Goal: Task Accomplishment & Management: Complete application form

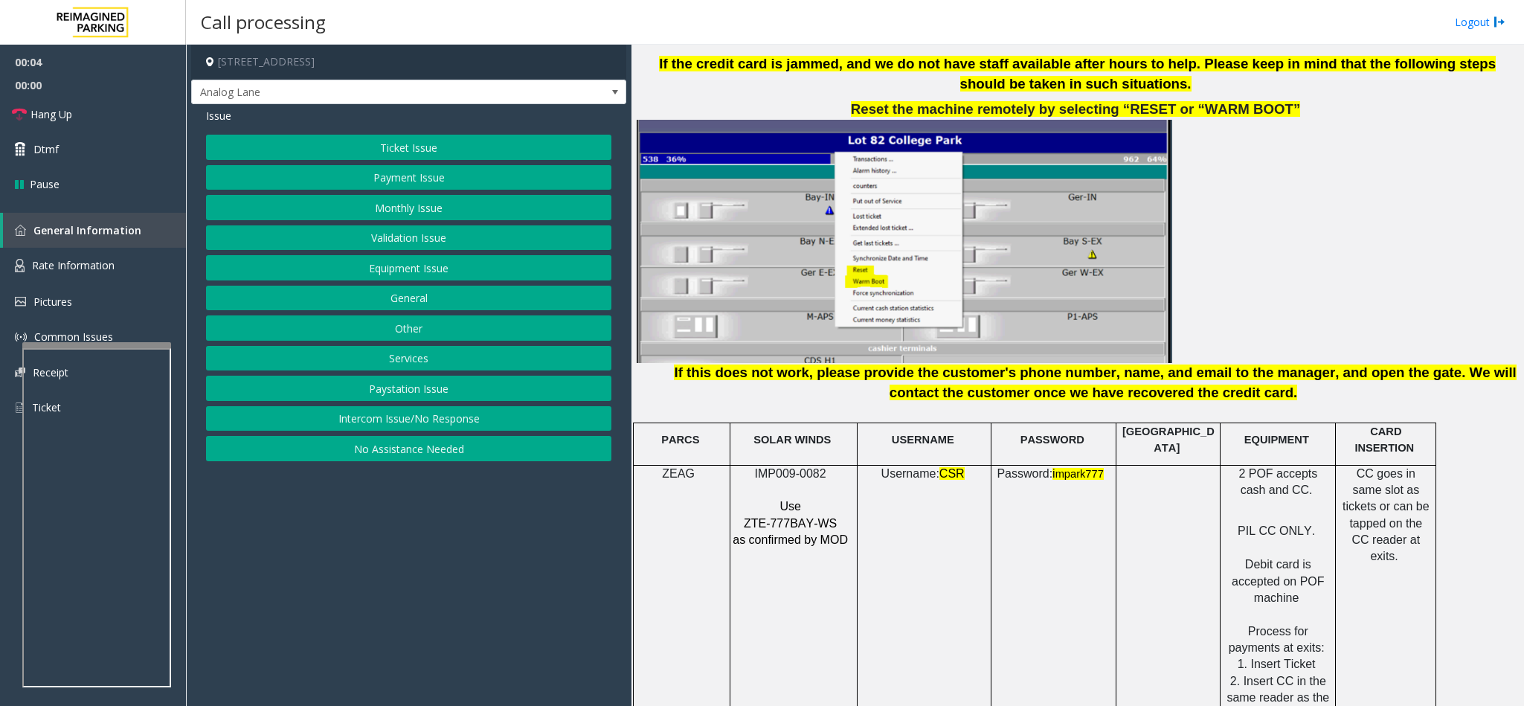
scroll to position [1785, 0]
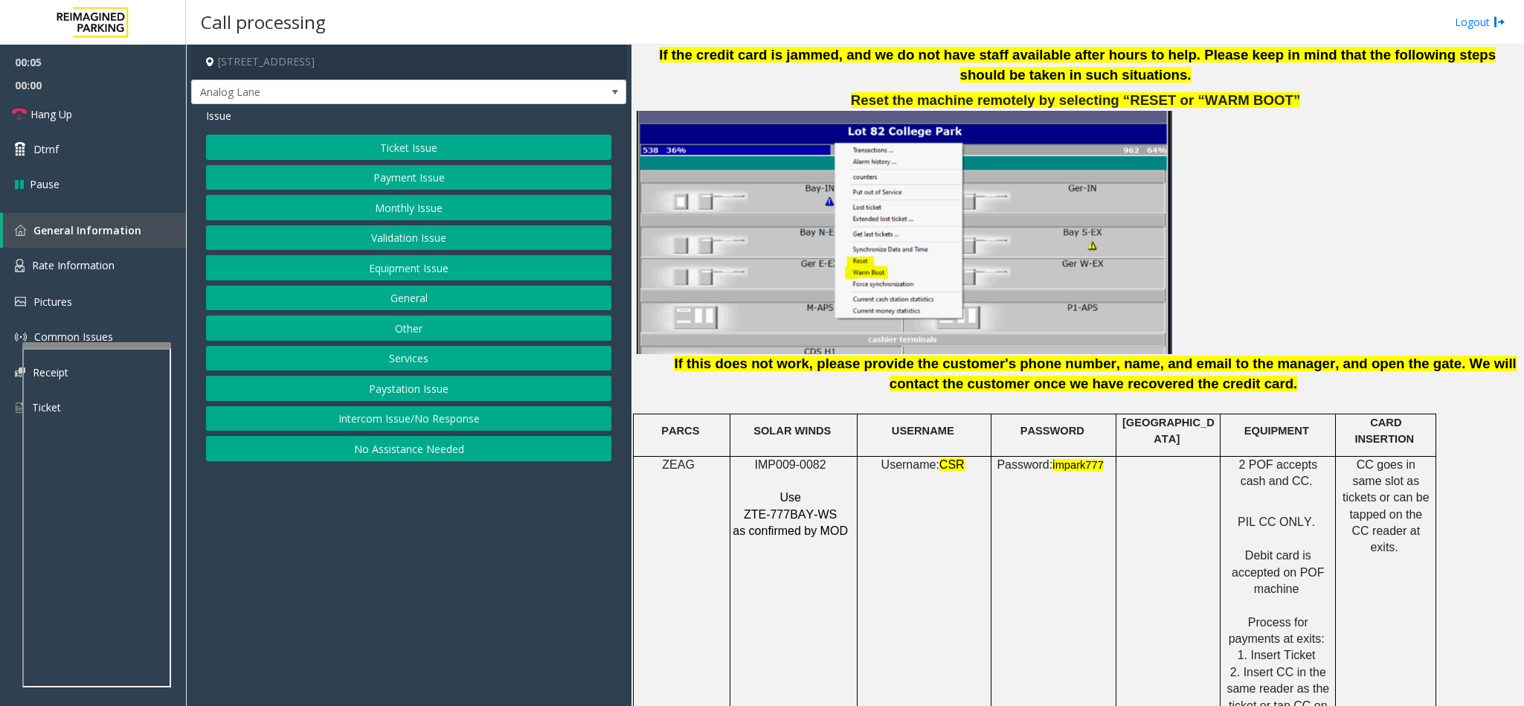
click at [781, 457] on p "IMP009-0082" at bounding box center [792, 465] width 120 height 16
click at [781, 456] on td "IMP009-0082 Use ZTE-777BAY-WS as confirmed by MOD" at bounding box center [793, 664] width 127 height 416
copy p "IMP009-0082"
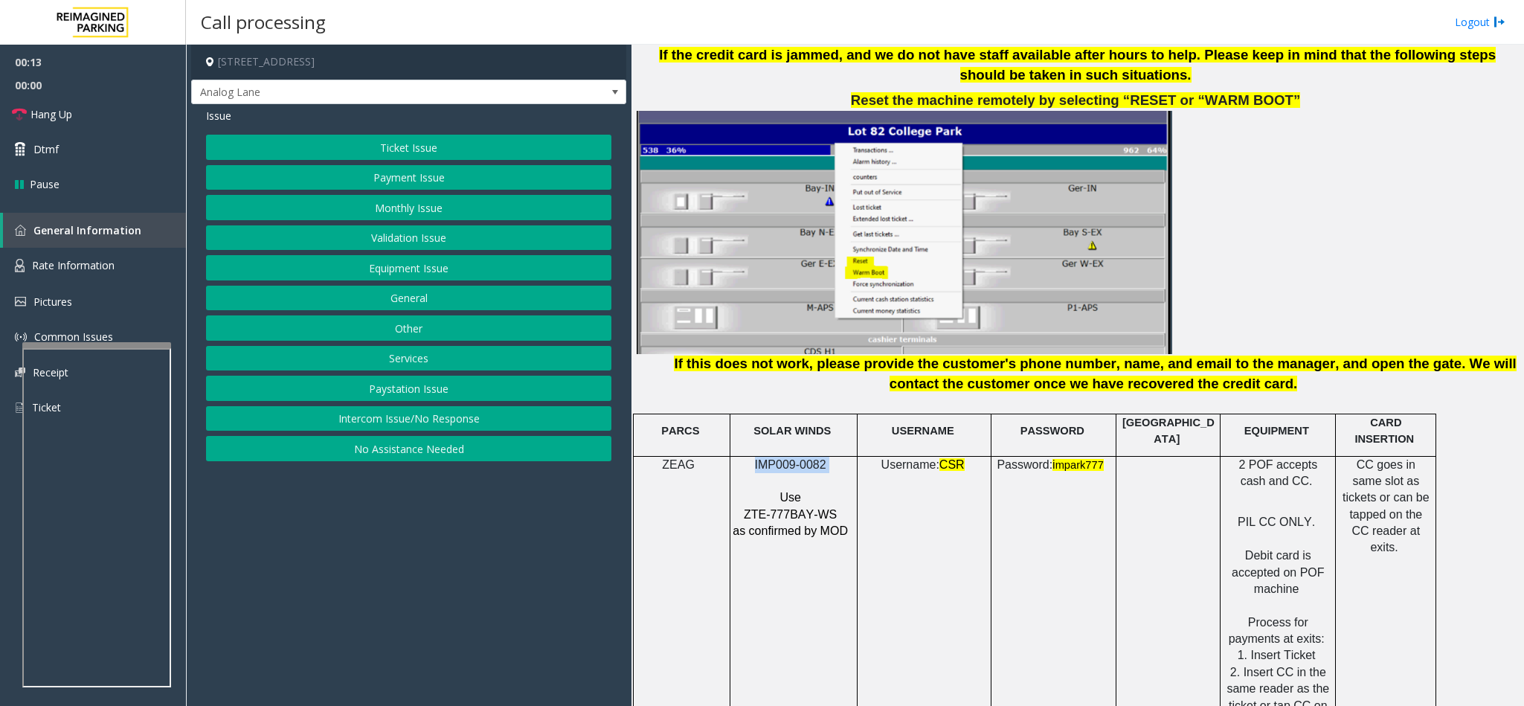
click at [427, 152] on button "Ticket Issue" at bounding box center [408, 147] width 405 height 25
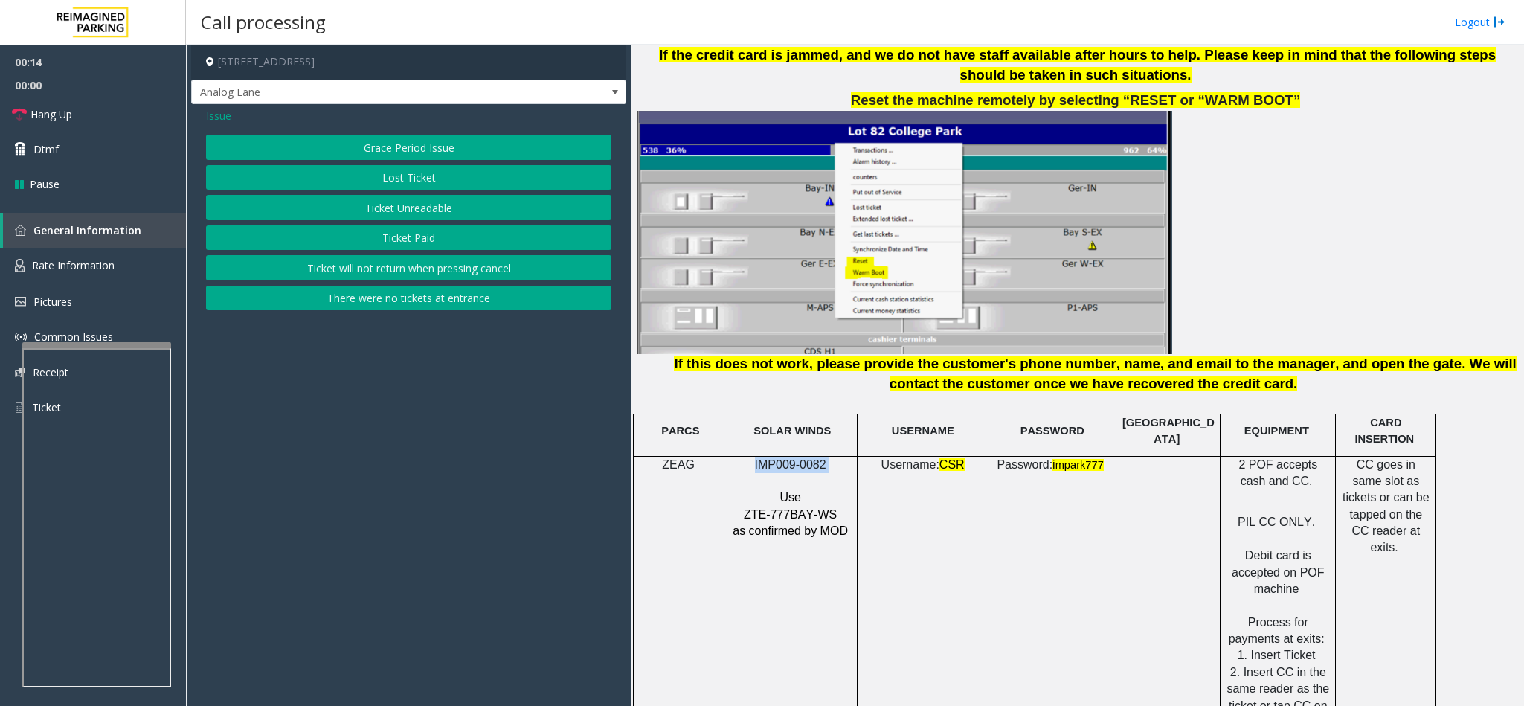
click at [413, 208] on button "Ticket Unreadable" at bounding box center [408, 207] width 405 height 25
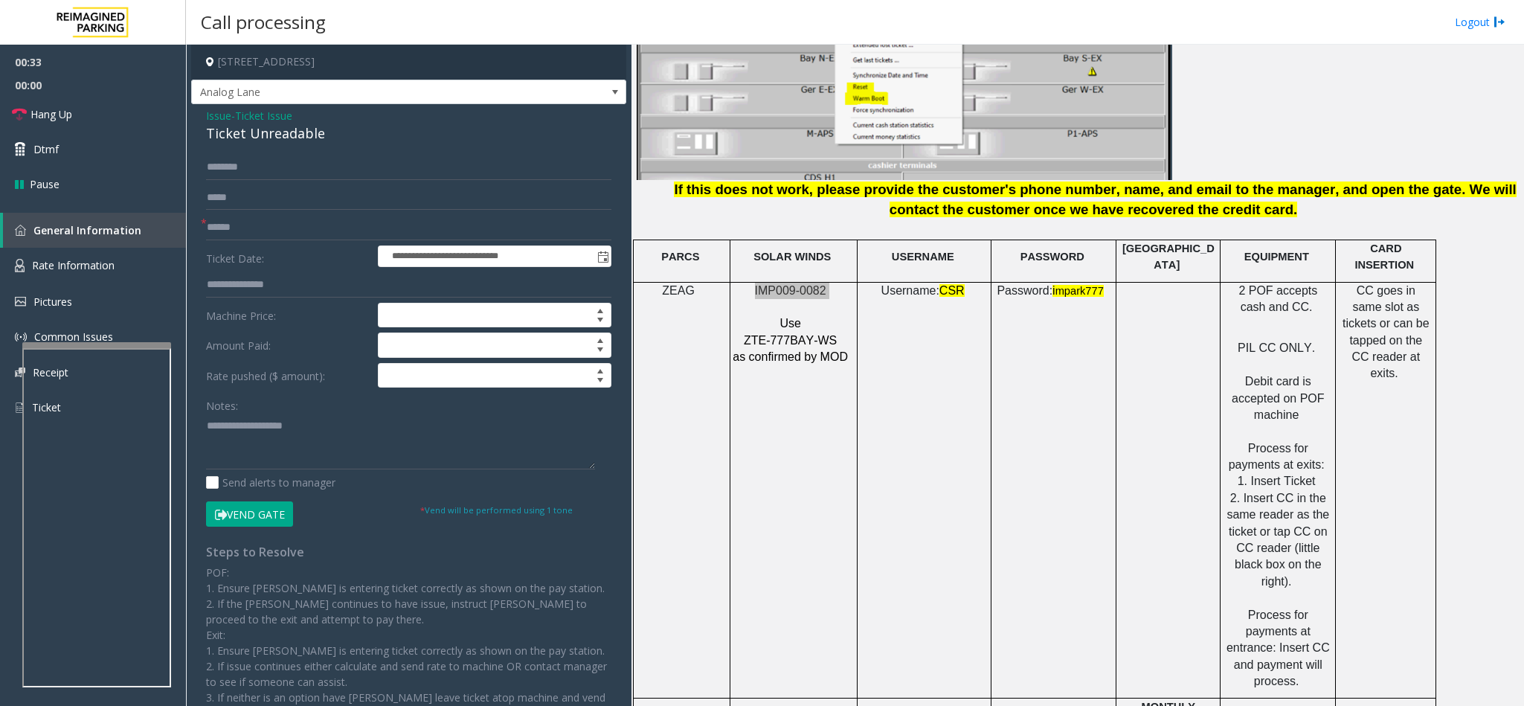
scroll to position [2008, 0]
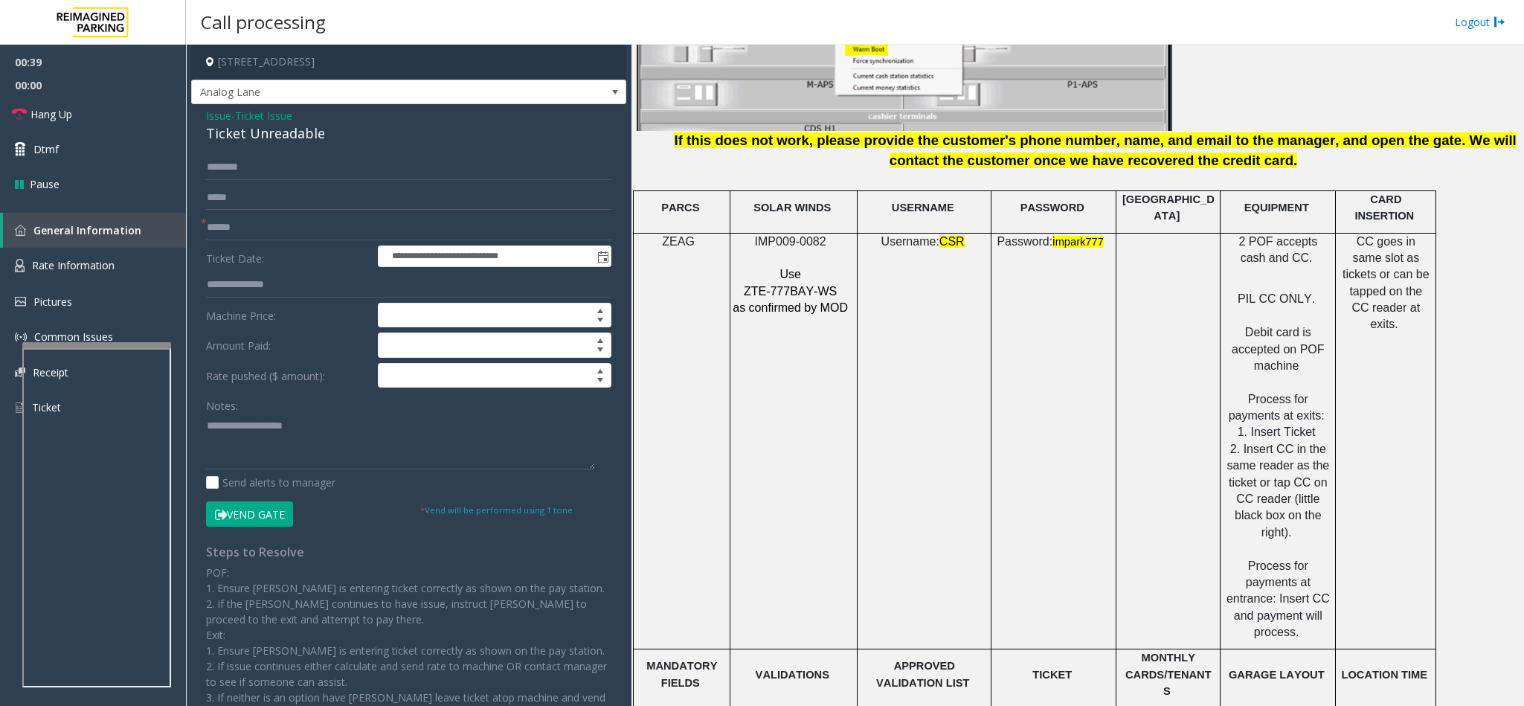
click at [222, 116] on span "Issue" at bounding box center [218, 116] width 25 height 16
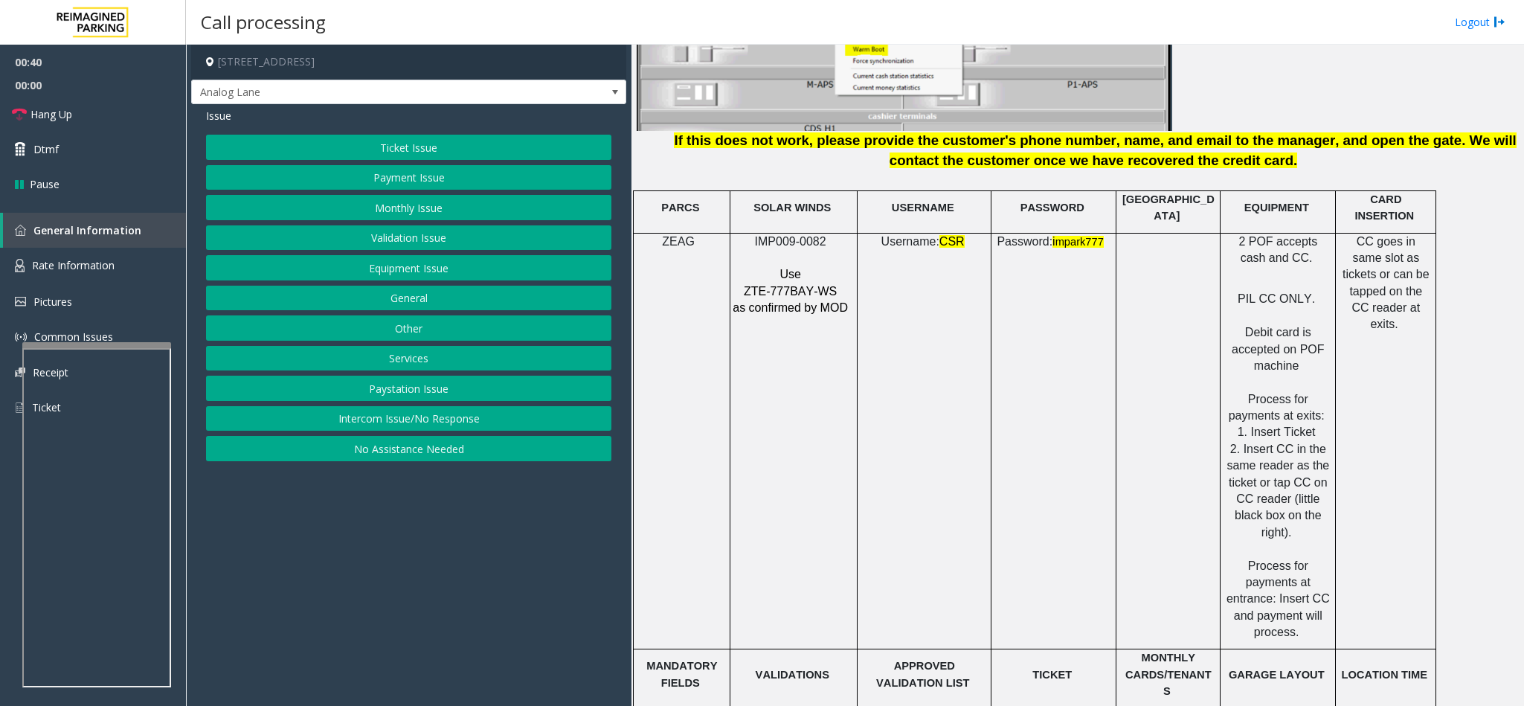
click at [382, 185] on button "Payment Issue" at bounding box center [408, 177] width 405 height 25
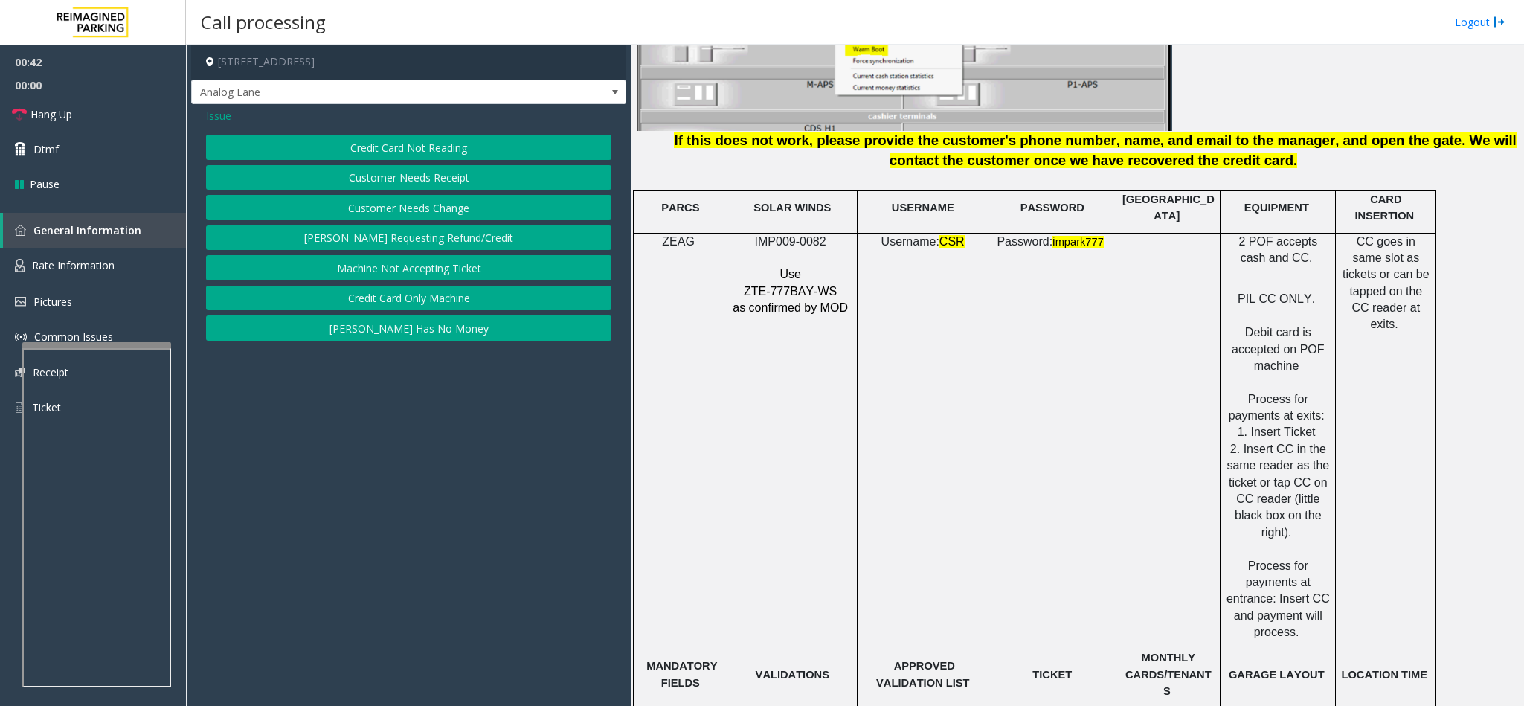
click at [389, 300] on button "Credit Card Only Machine" at bounding box center [408, 298] width 405 height 25
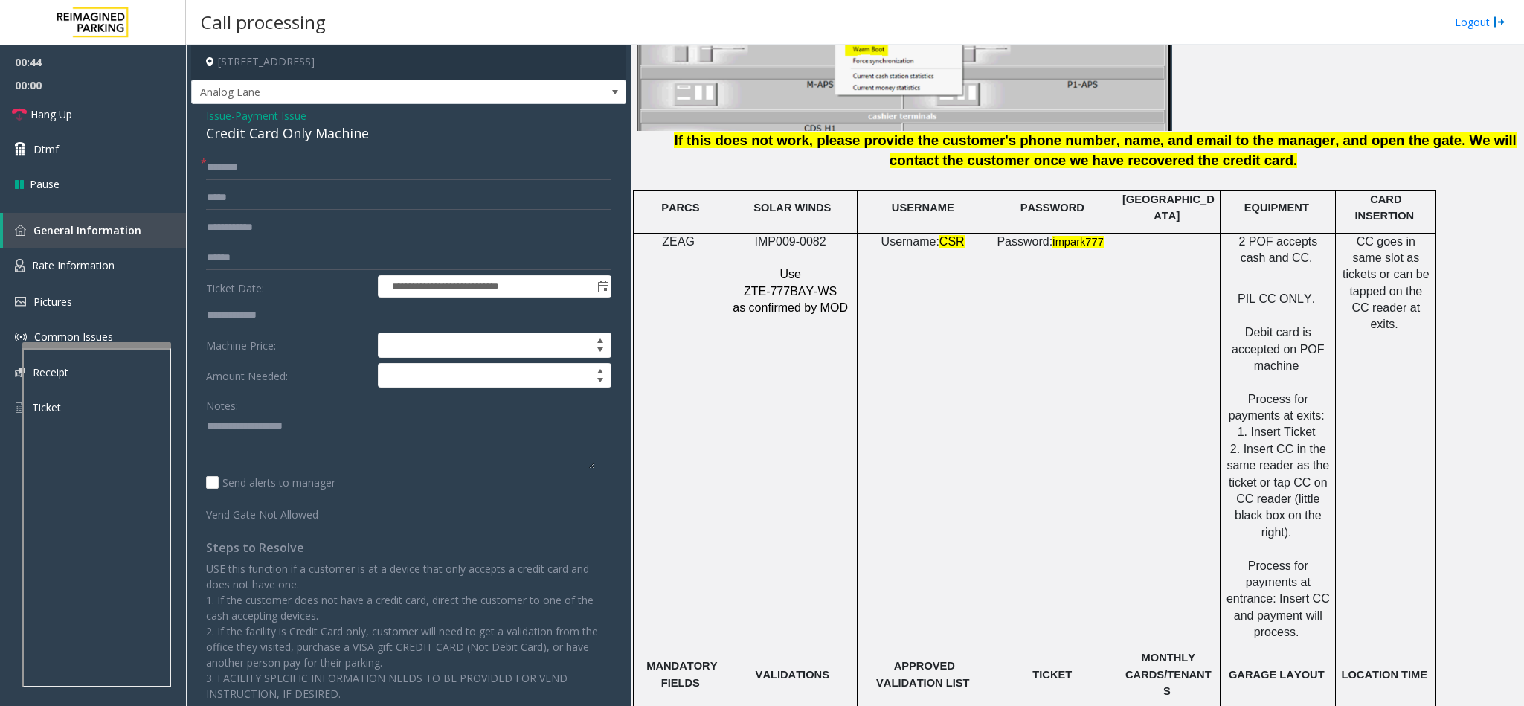
click at [233, 132] on div "Credit Card Only Machine" at bounding box center [408, 133] width 405 height 20
click at [206, 425] on textarea at bounding box center [400, 441] width 389 height 56
click at [408, 428] on textarea at bounding box center [400, 441] width 389 height 56
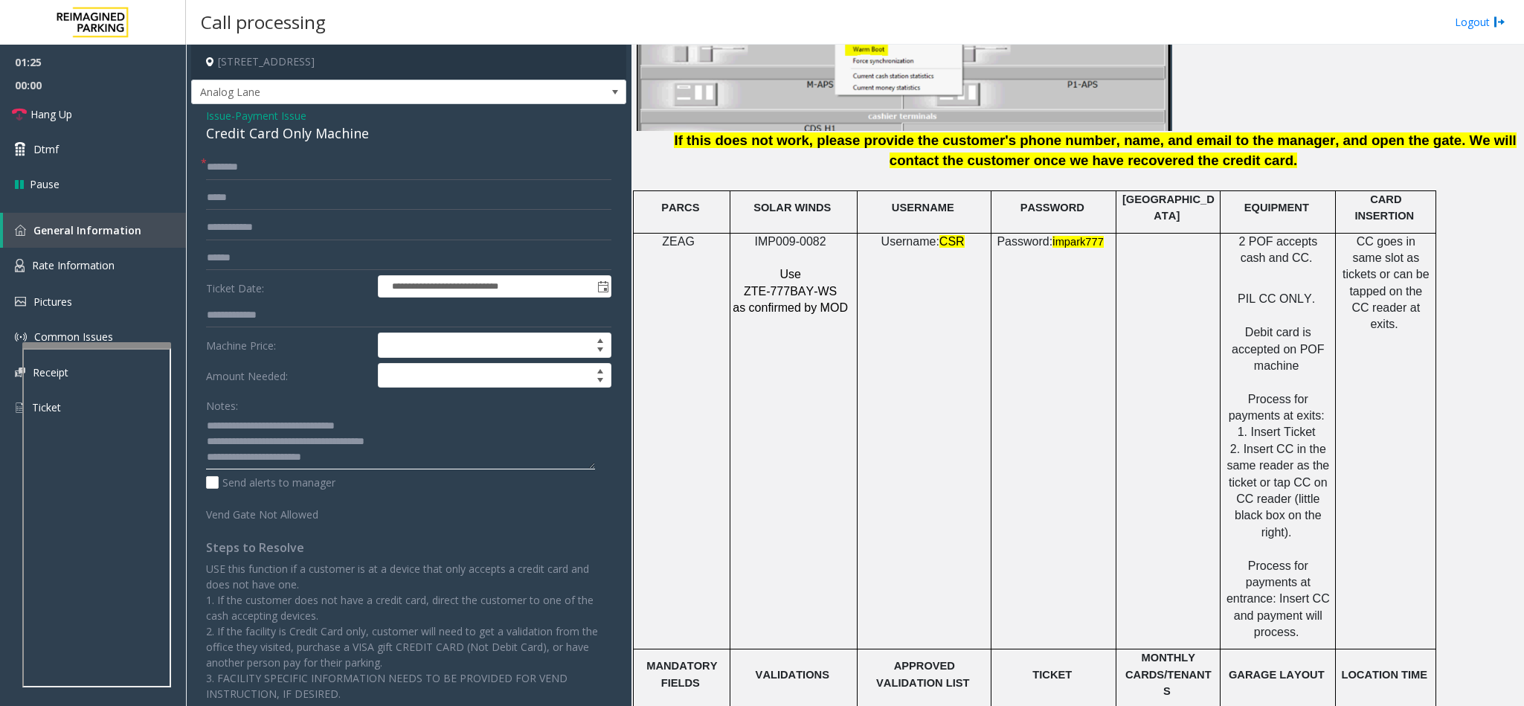
type textarea "**********"
click at [281, 175] on input "text" at bounding box center [408, 167] width 405 height 25
type input "***"
click at [270, 268] on input "text" at bounding box center [408, 257] width 405 height 25
click at [410, 444] on textarea at bounding box center [400, 441] width 389 height 56
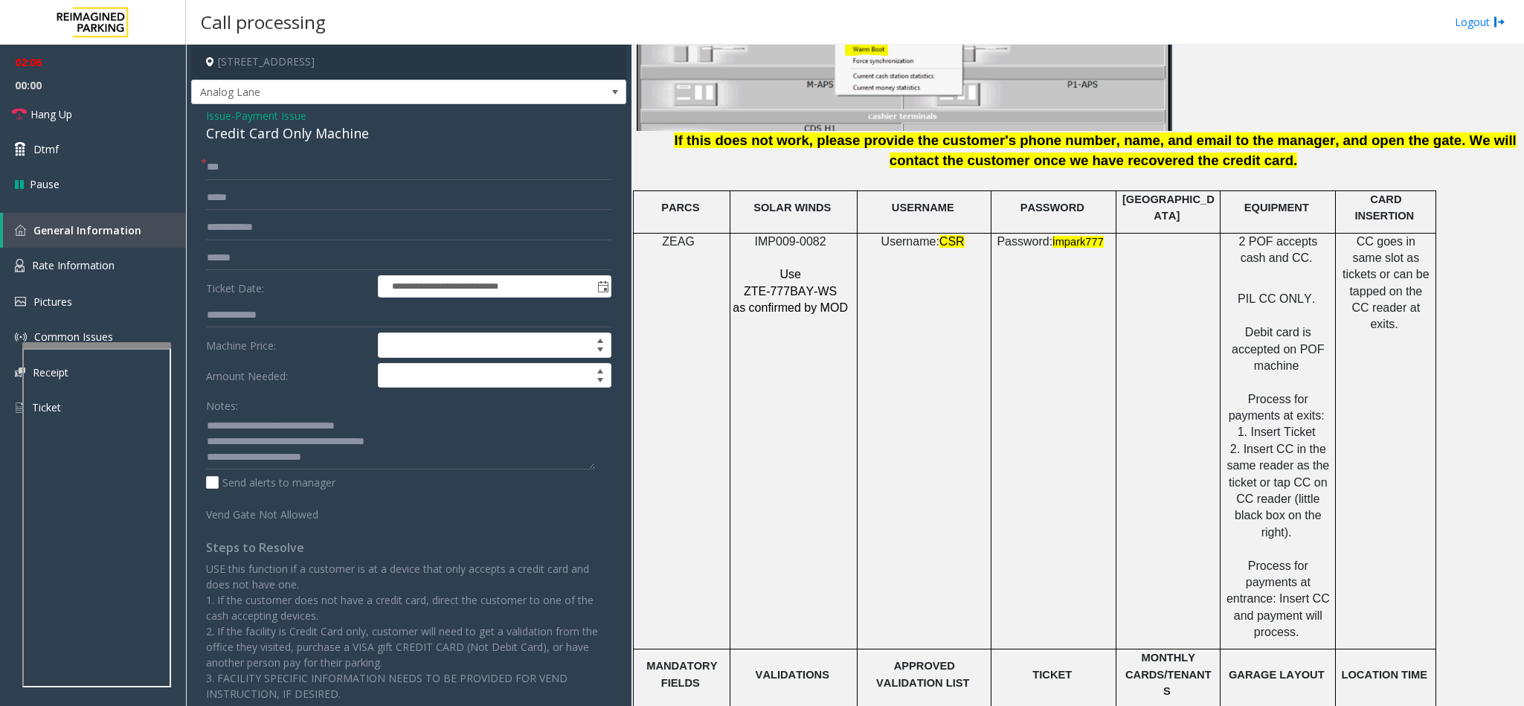
click at [214, 112] on span "Issue" at bounding box center [218, 116] width 25 height 16
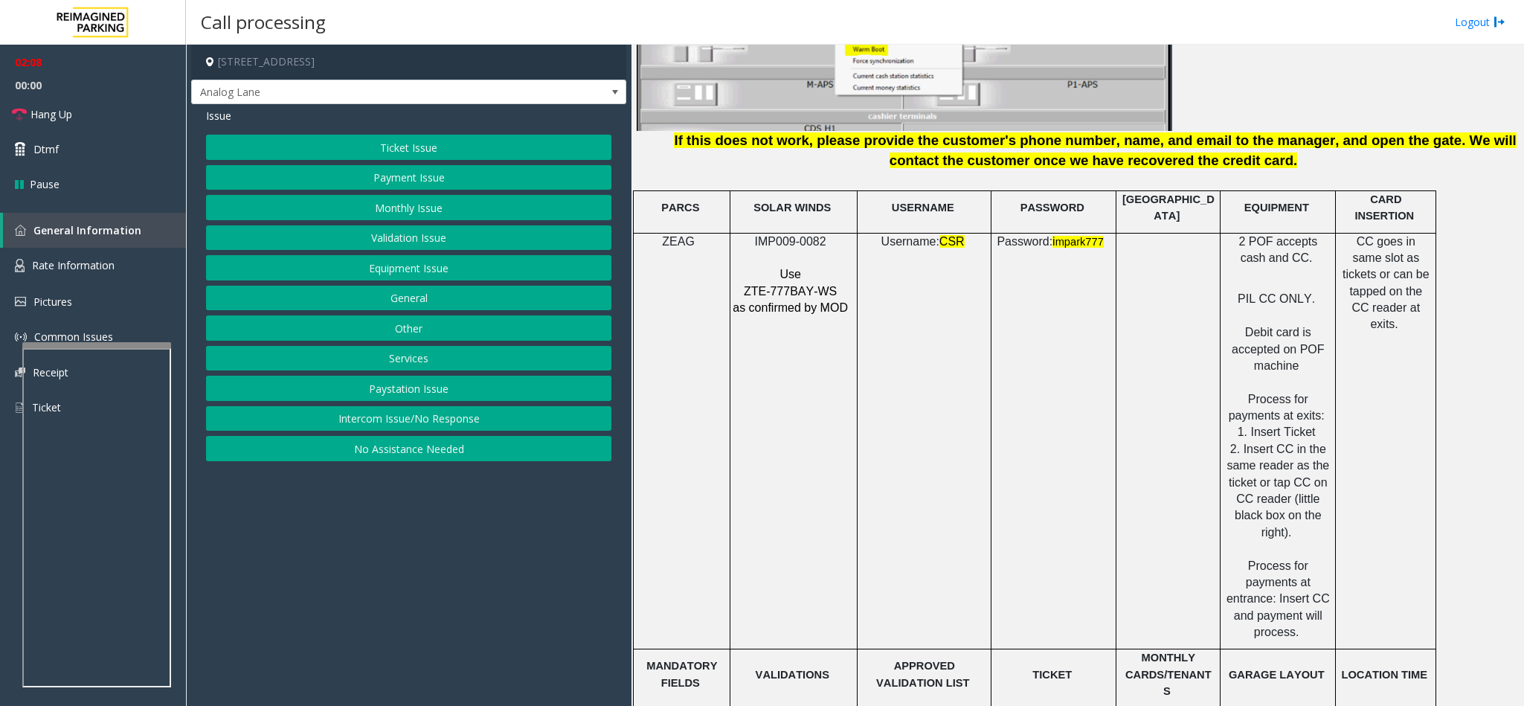
click at [396, 154] on button "Ticket Issue" at bounding box center [408, 147] width 405 height 25
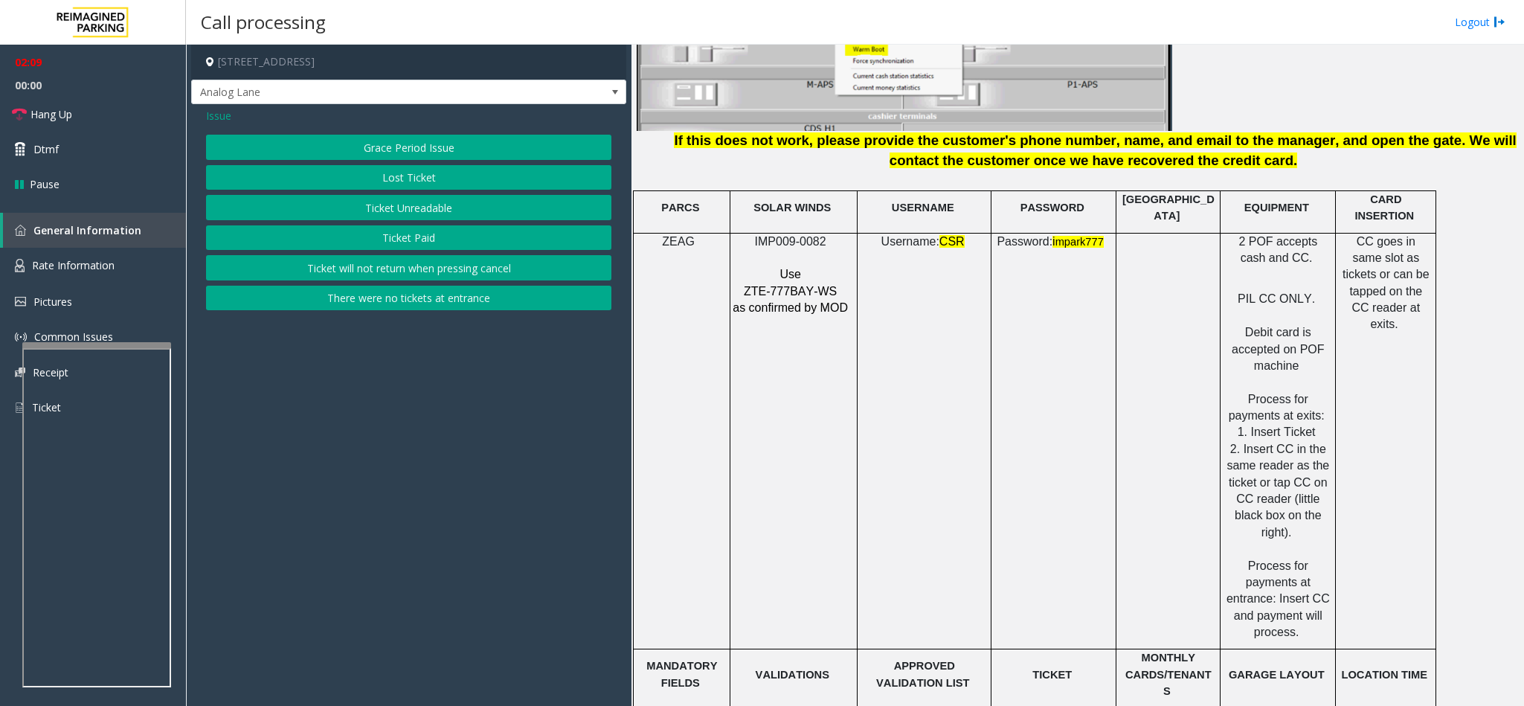
click at [404, 208] on button "Ticket Unreadable" at bounding box center [408, 207] width 405 height 25
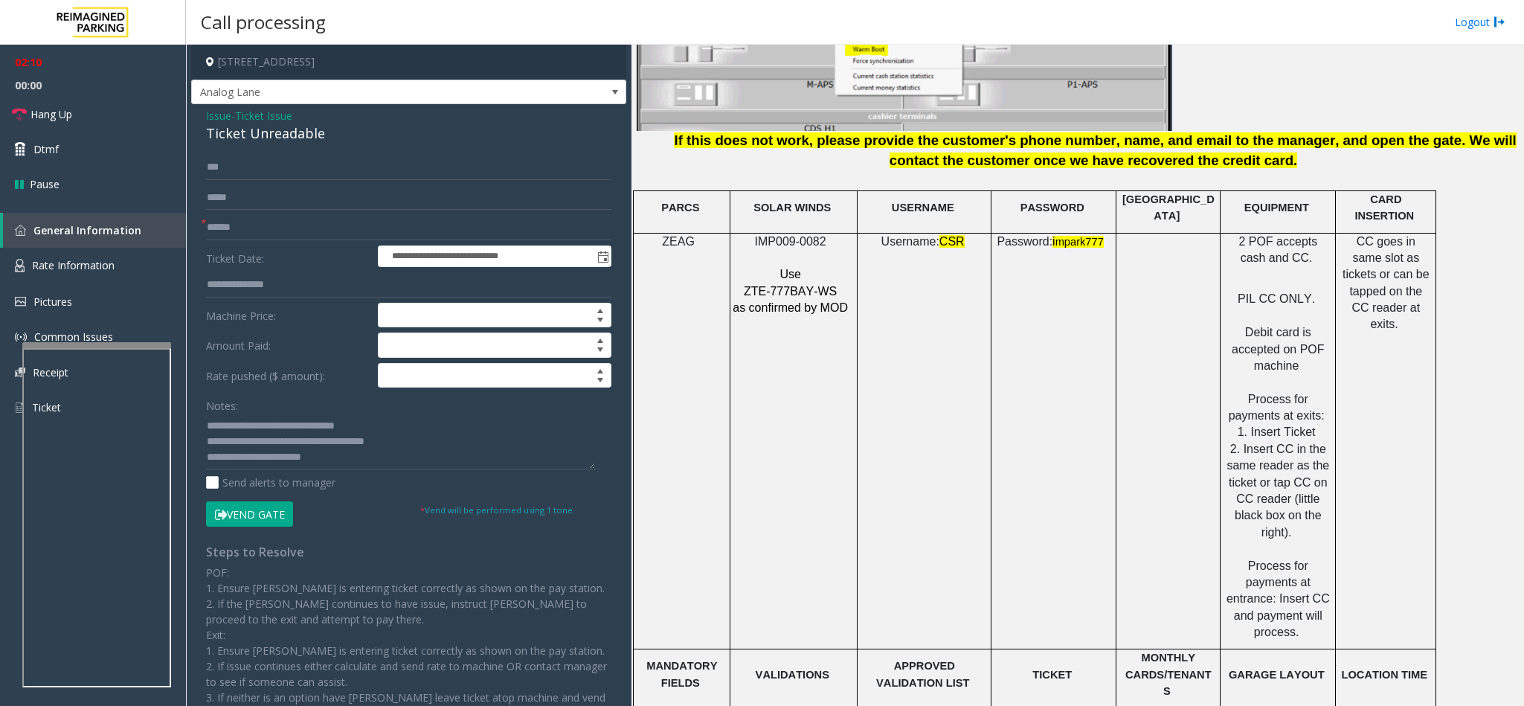
click at [241, 511] on button "Vend Gate" at bounding box center [249, 513] width 87 height 25
click at [210, 115] on span "Issue" at bounding box center [218, 116] width 25 height 16
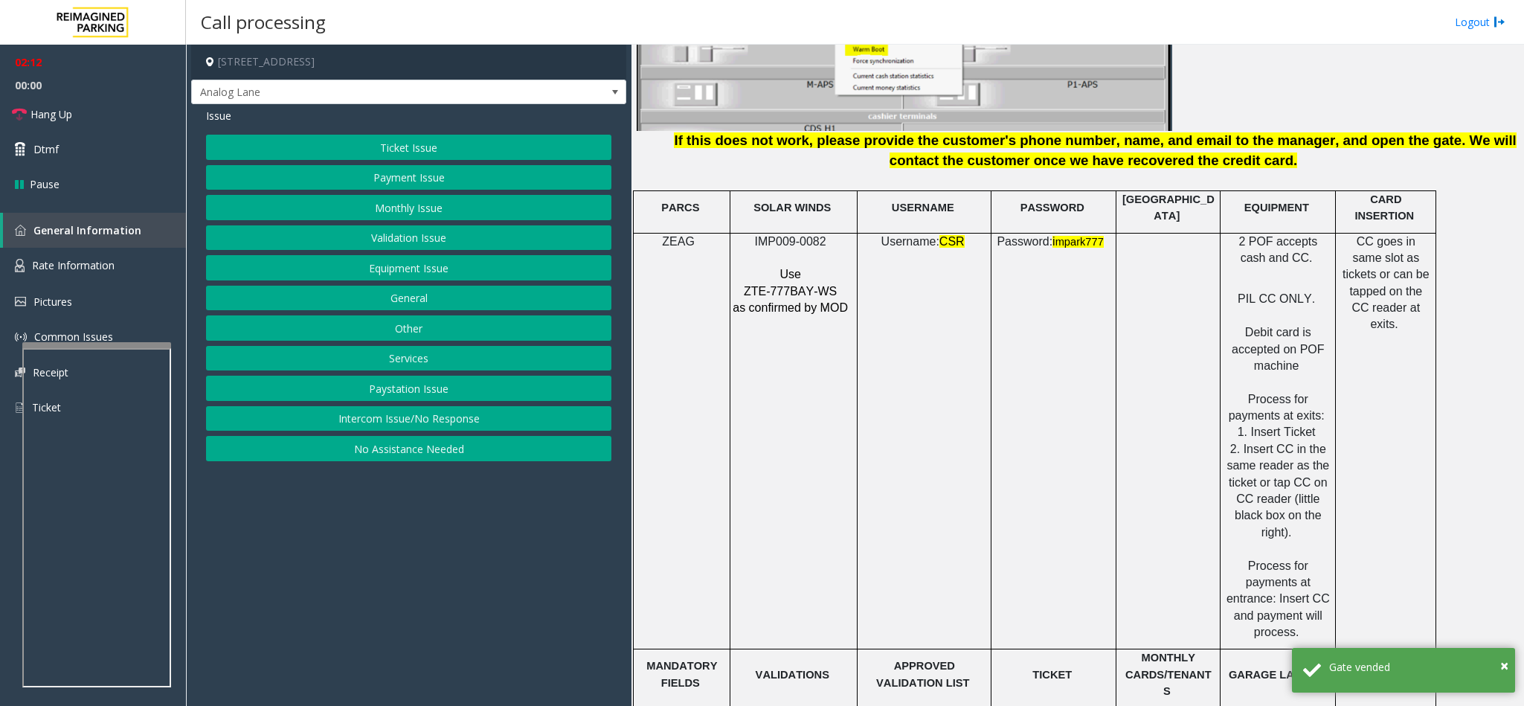
click at [407, 184] on button "Payment Issue" at bounding box center [408, 177] width 405 height 25
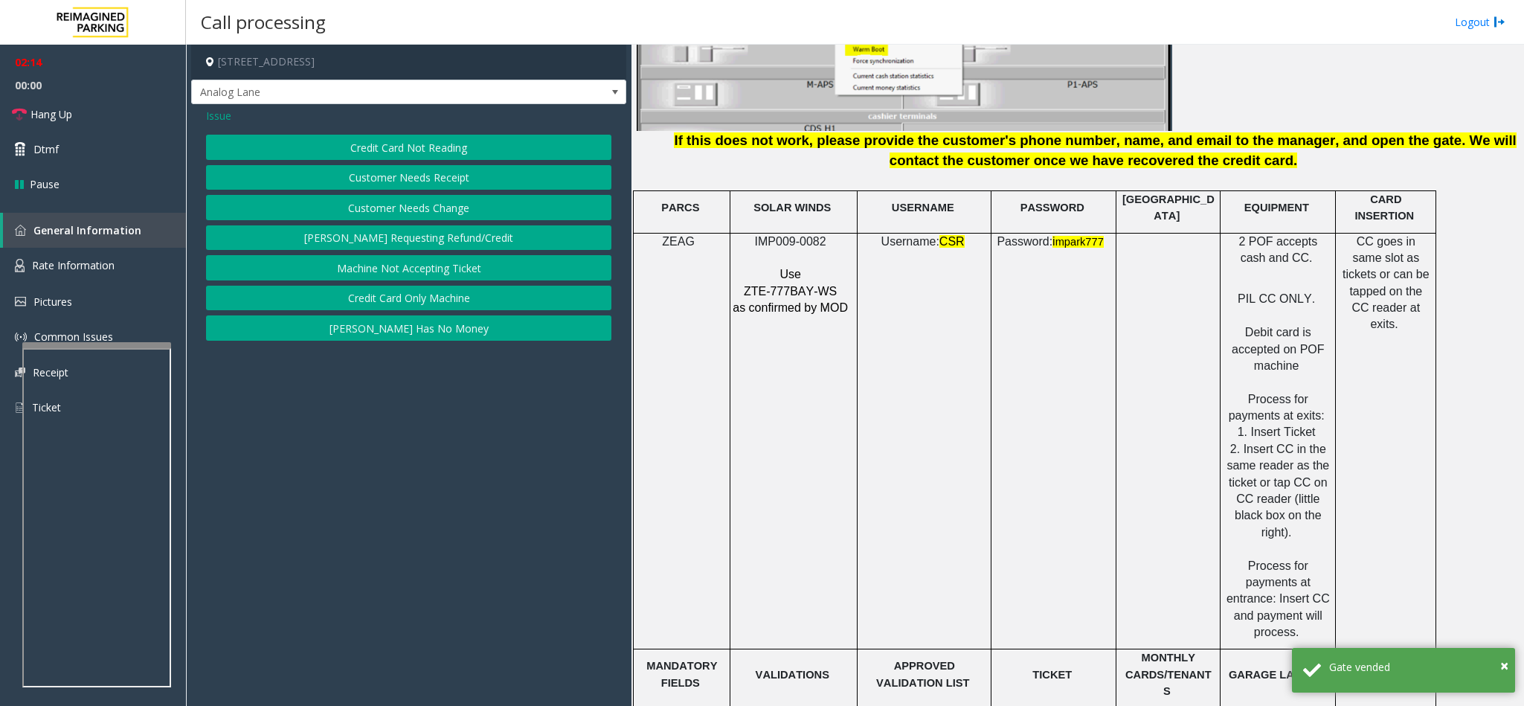
click at [396, 302] on button "Credit Card Only Machine" at bounding box center [408, 298] width 405 height 25
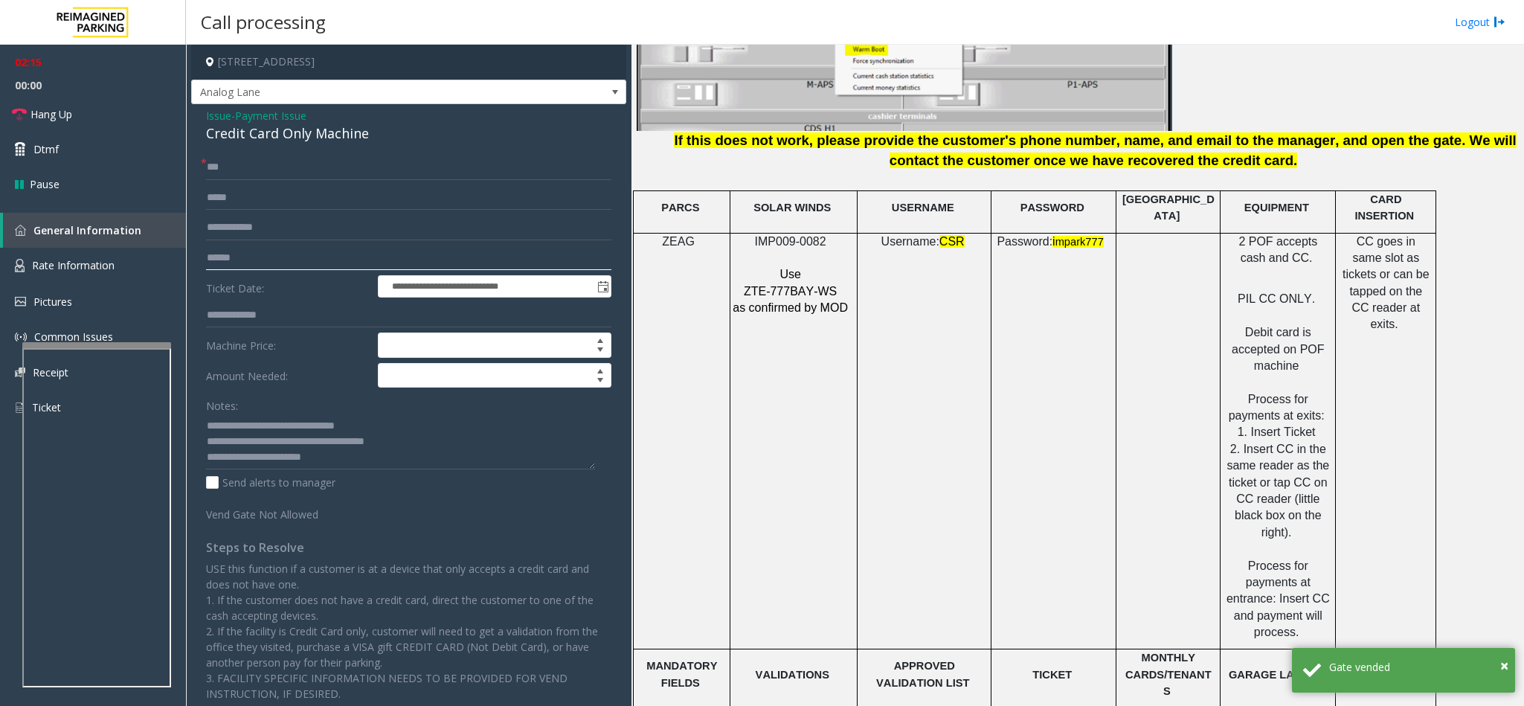
click at [242, 255] on input "text" at bounding box center [408, 257] width 405 height 25
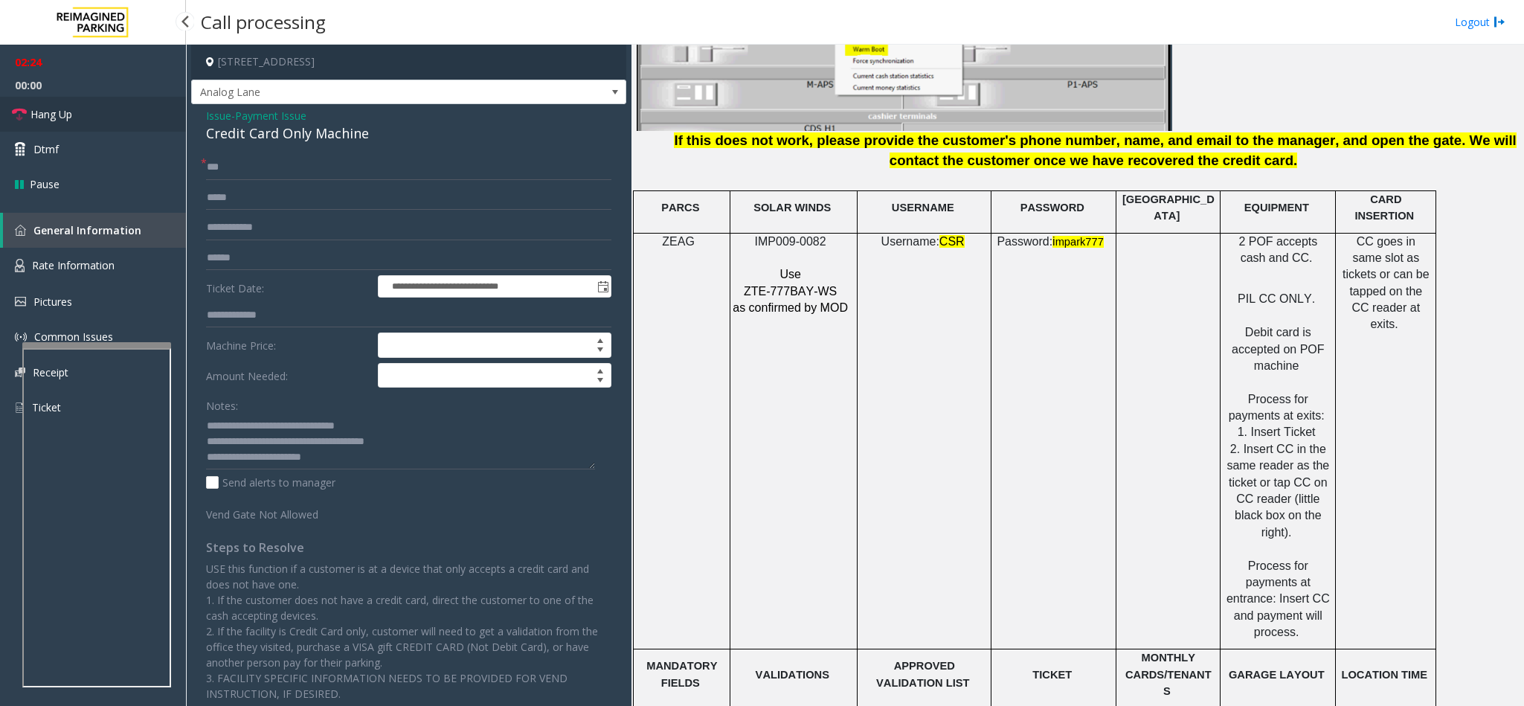
click at [130, 120] on link "Hang Up" at bounding box center [93, 114] width 186 height 35
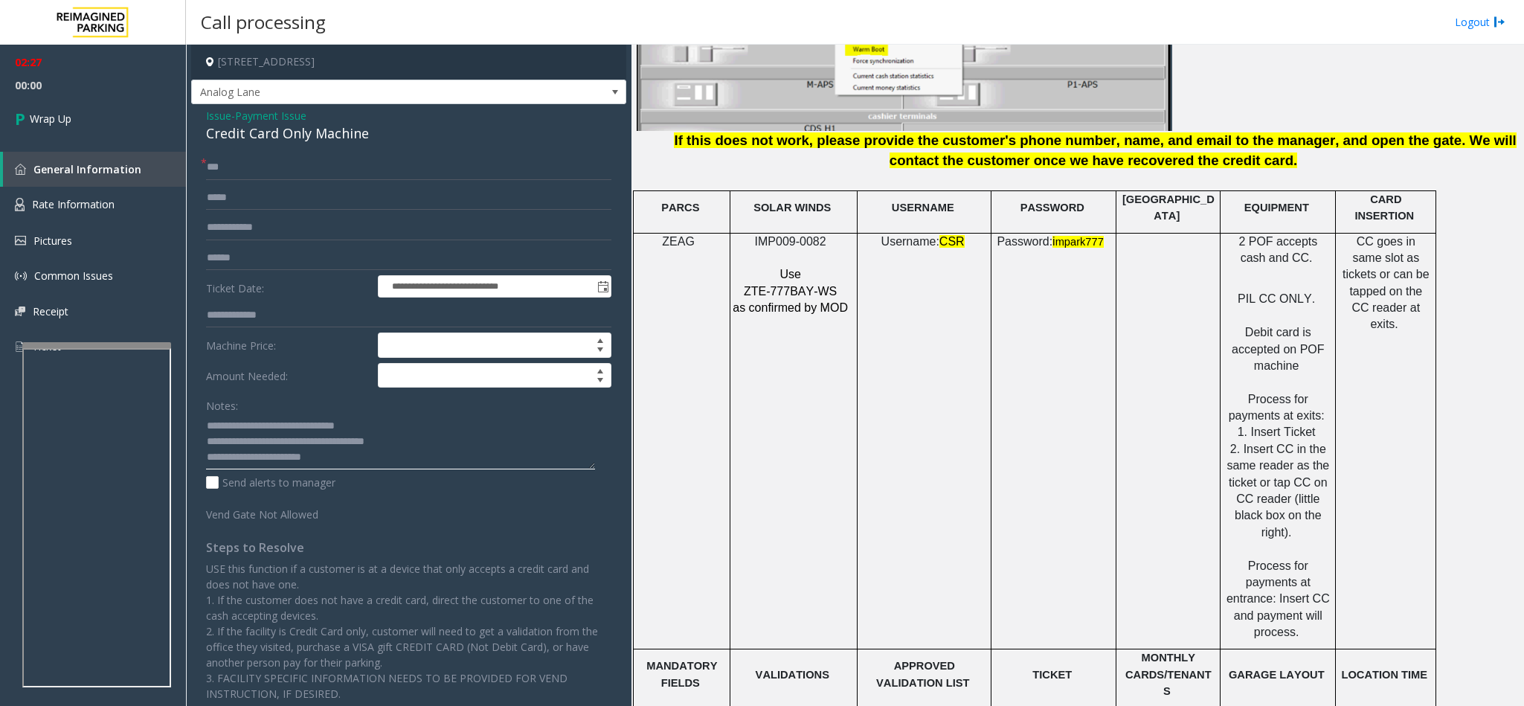
click at [429, 438] on textarea at bounding box center [400, 441] width 389 height 56
type textarea "**********"
click at [98, 116] on link "Wrap Up" at bounding box center [93, 119] width 186 height 44
